Goal: Find specific page/section: Find specific page/section

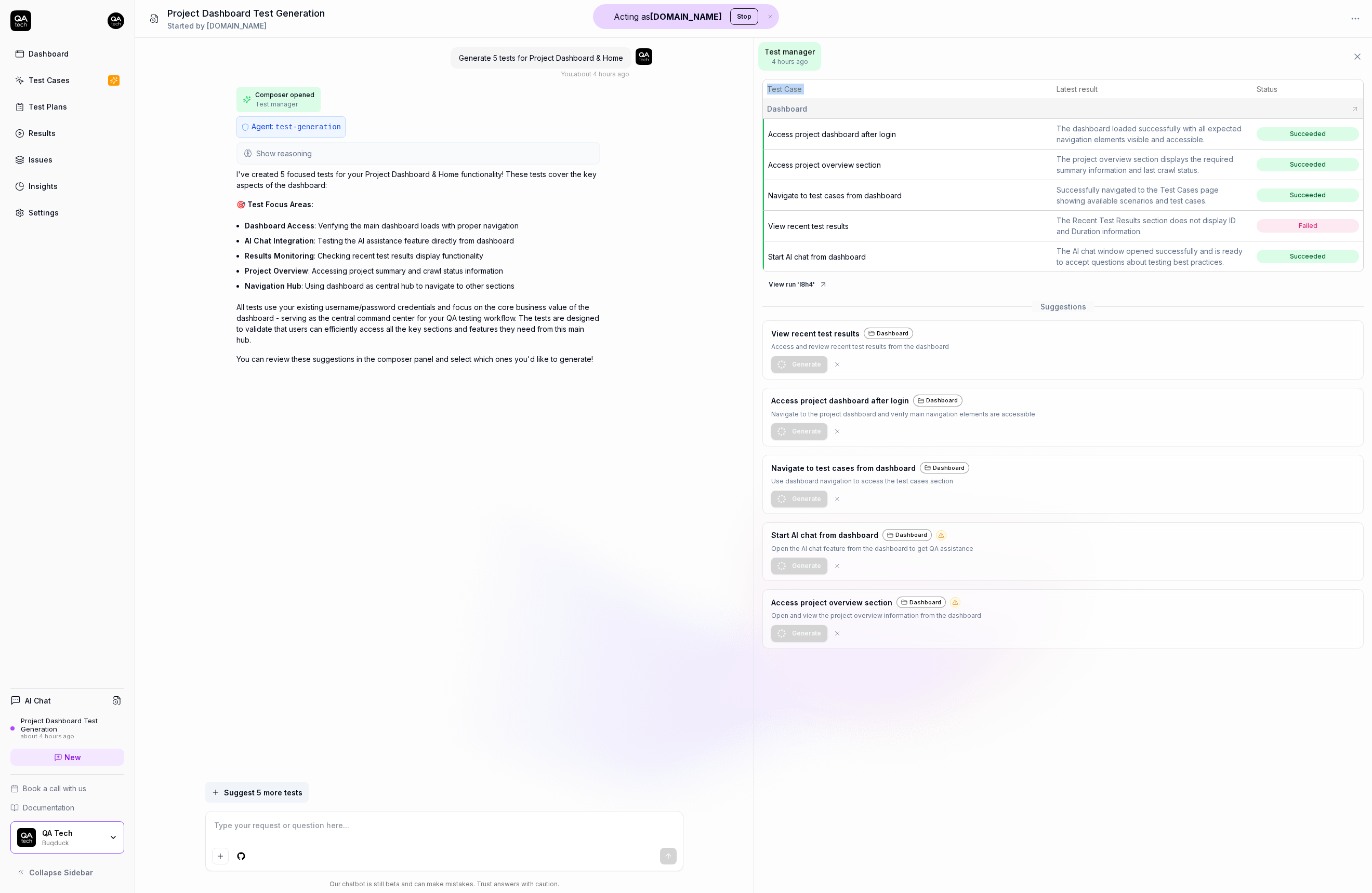
type textarea "*"
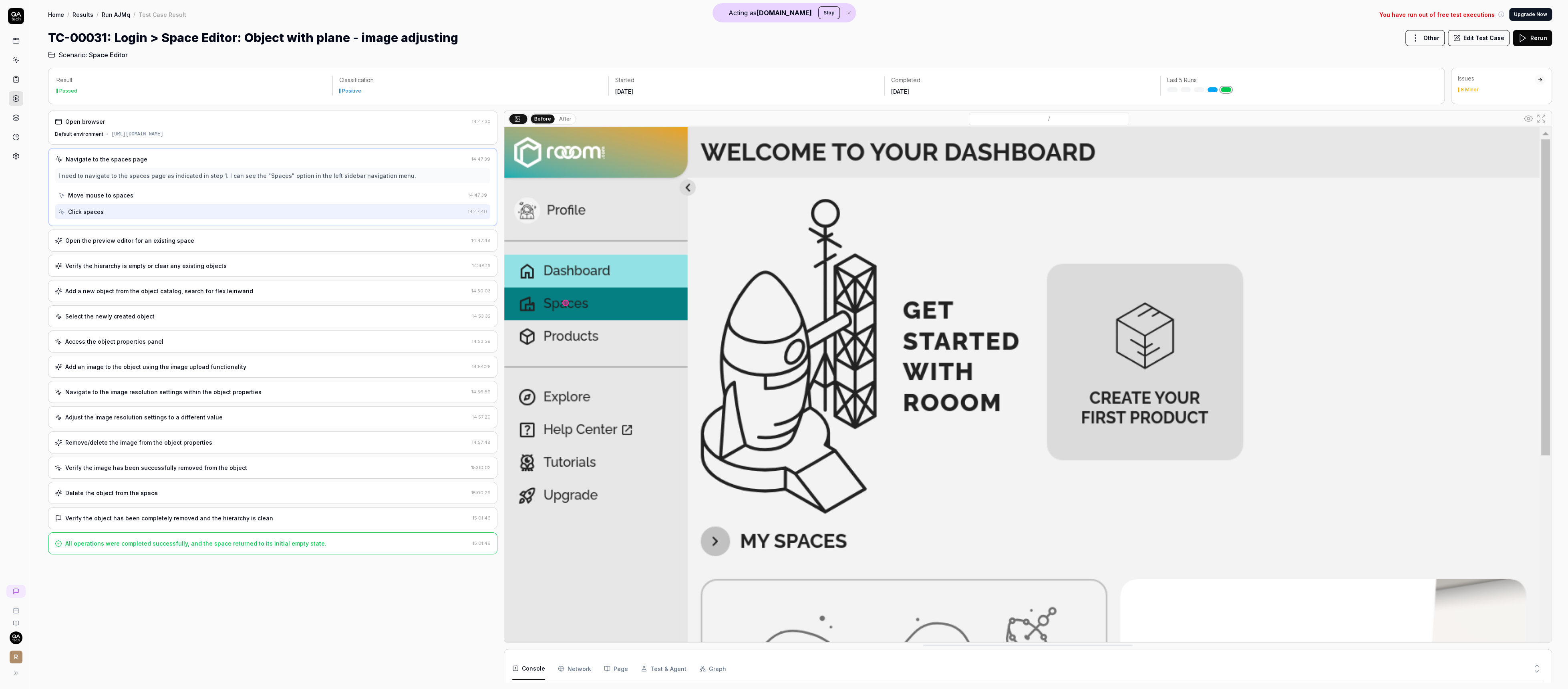
scroll to position [655, 0]
